Goal: Navigation & Orientation: Go to known website

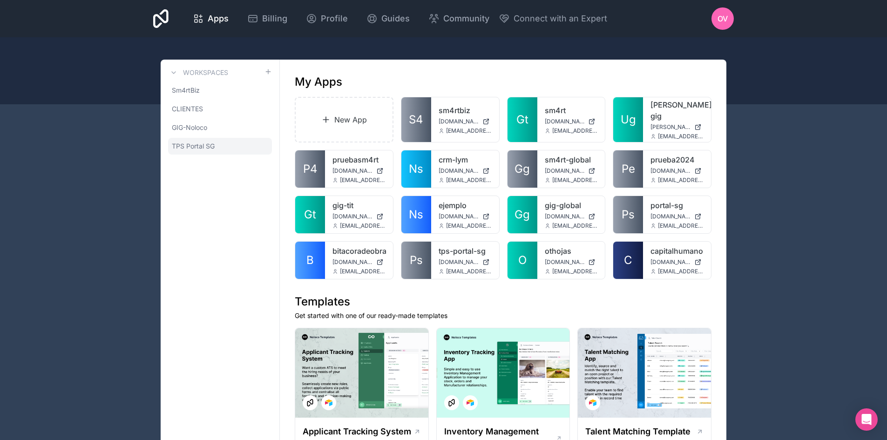
click at [207, 142] on span "TPS Portal SG" at bounding box center [193, 146] width 43 height 9
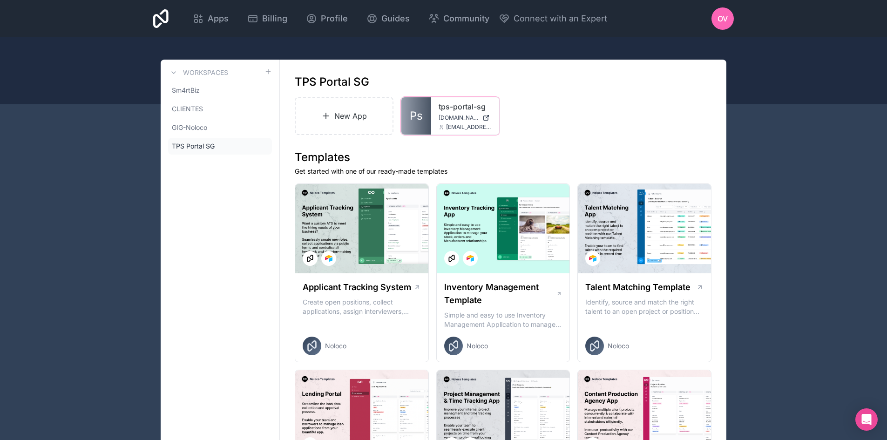
click at [434, 124] on div "tps-portal-sg tps-portal-sg.noloco.co oviniegra@sm4rtbiz.com" at bounding box center [465, 115] width 68 height 37
click at [453, 119] on span "tps-portal-sg.noloco.co" at bounding box center [459, 117] width 40 height 7
click at [0, 0] on icon at bounding box center [0, 0] width 0 height 0
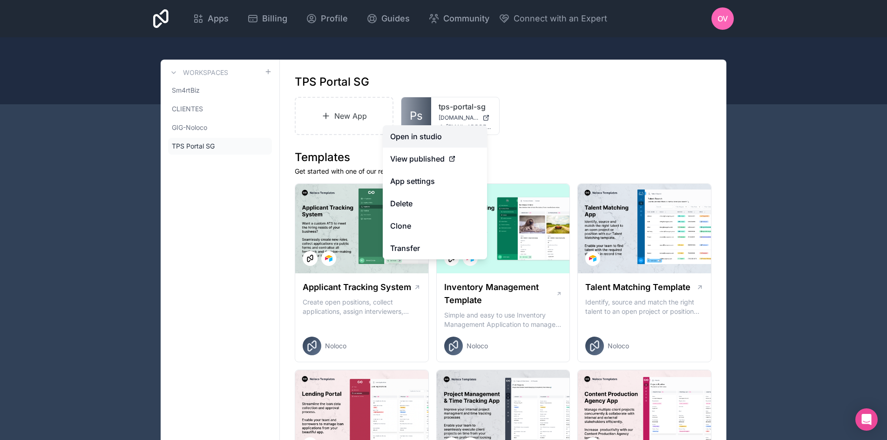
click at [441, 137] on link "Open in studio" at bounding box center [435, 136] width 104 height 22
